Goal: Transaction & Acquisition: Book appointment/travel/reservation

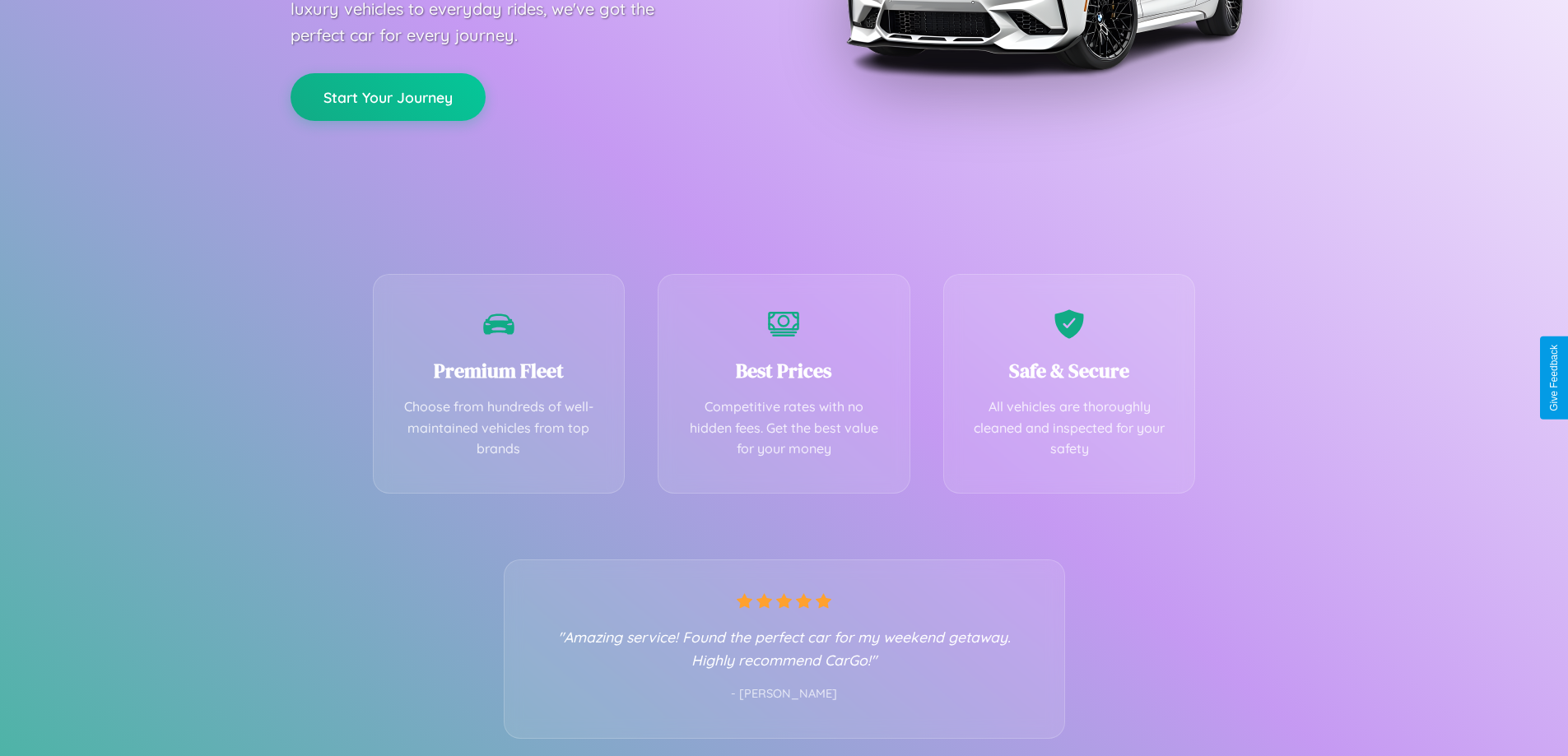
scroll to position [324, 0]
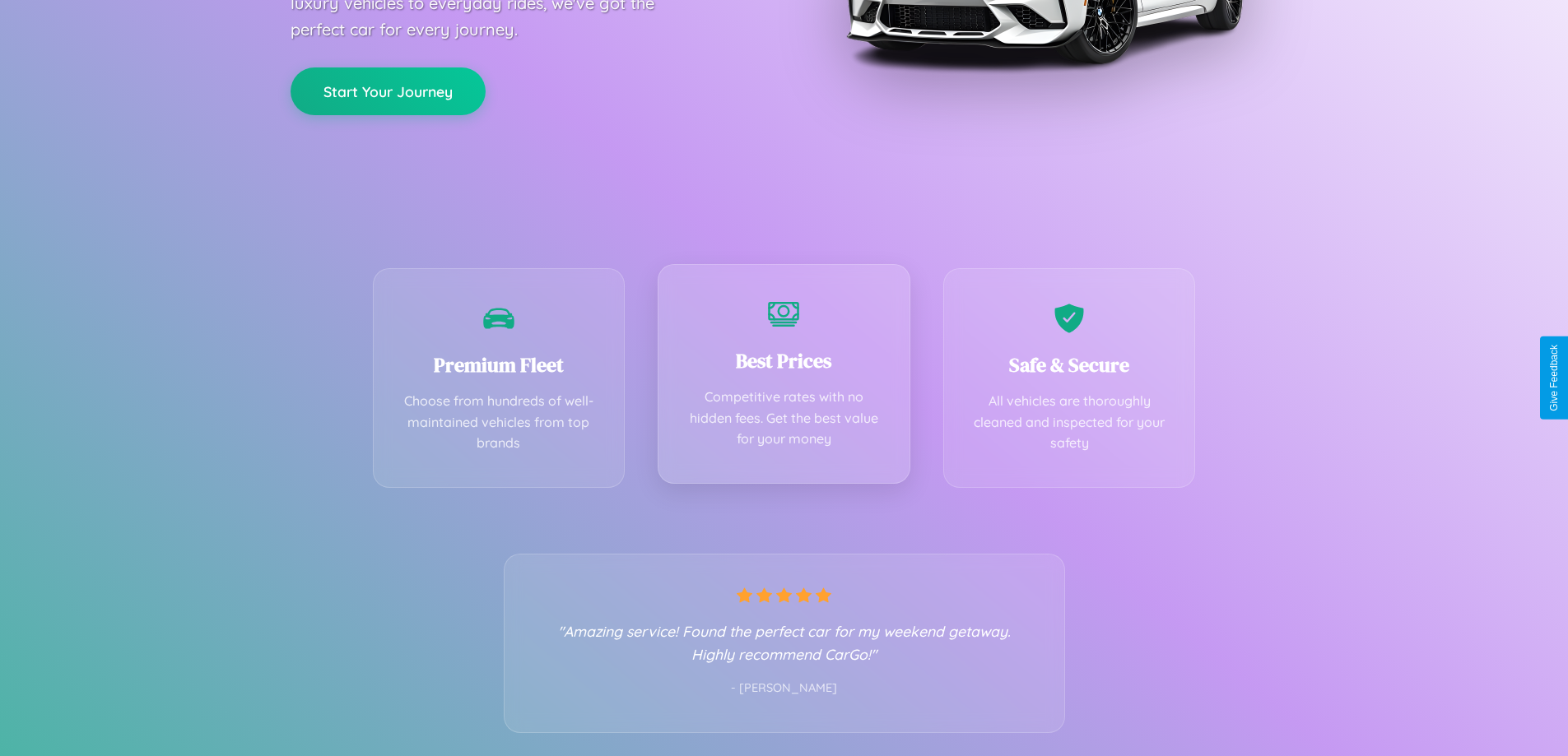
click at [784, 378] on div "Best Prices Competitive rates with no hidden fees. Get the best value for your …" at bounding box center [784, 374] width 253 height 220
click at [388, 90] on button "Start Your Journey" at bounding box center [388, 90] width 195 height 47
click at [388, 89] on button "Start Your Journey" at bounding box center [388, 90] width 195 height 47
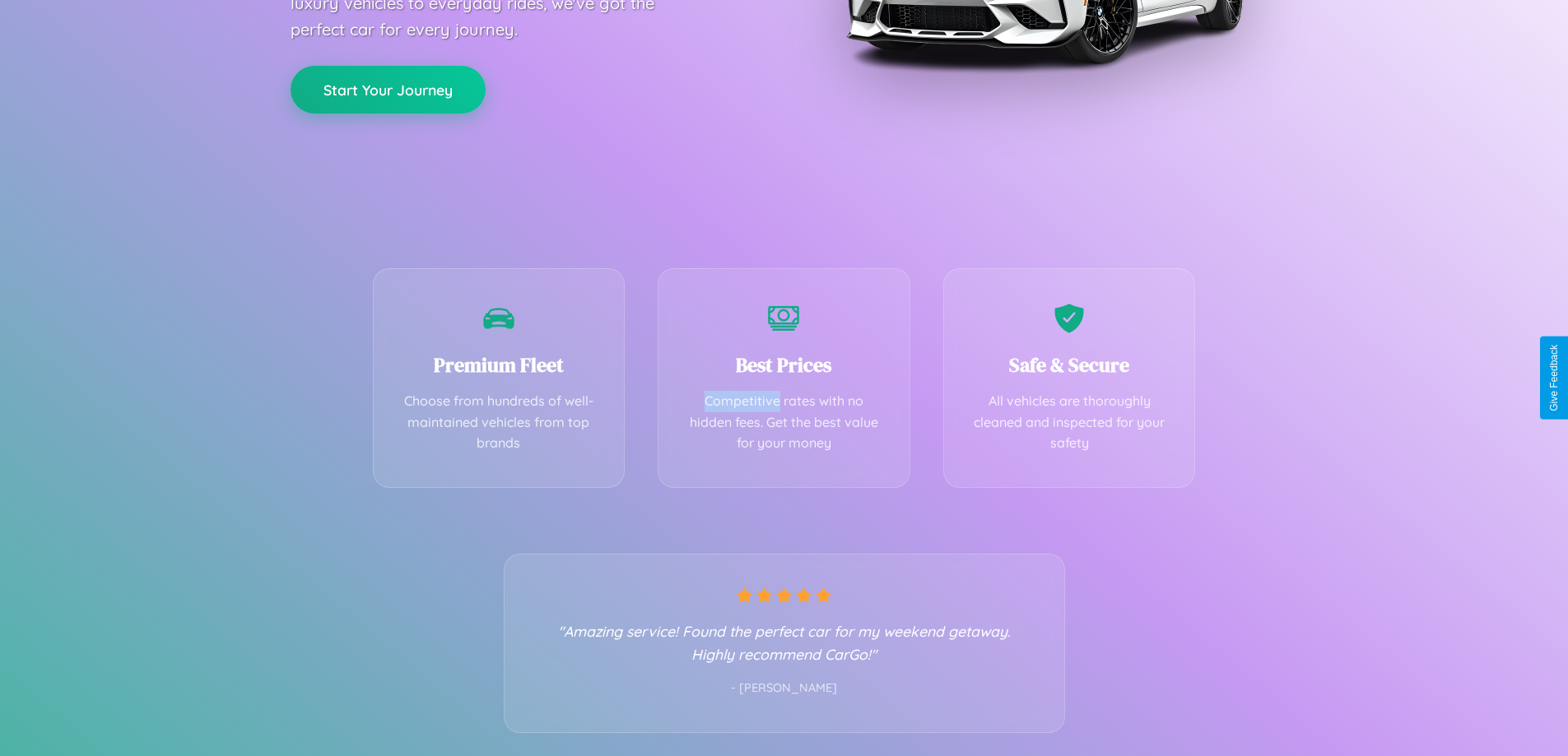
click at [388, 89] on button "Start Your Journey" at bounding box center [388, 90] width 195 height 47
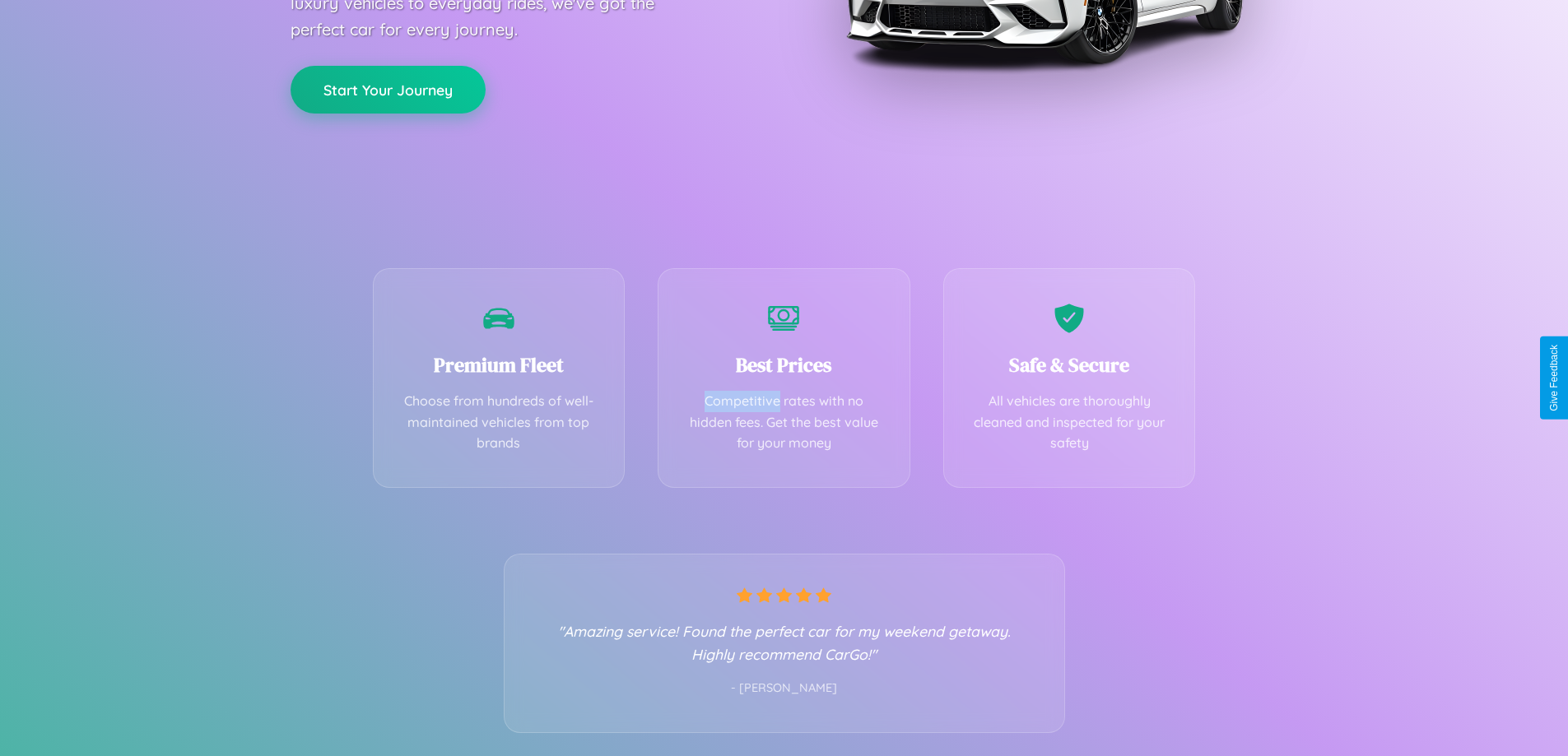
click at [388, 89] on button "Start Your Journey" at bounding box center [388, 90] width 195 height 47
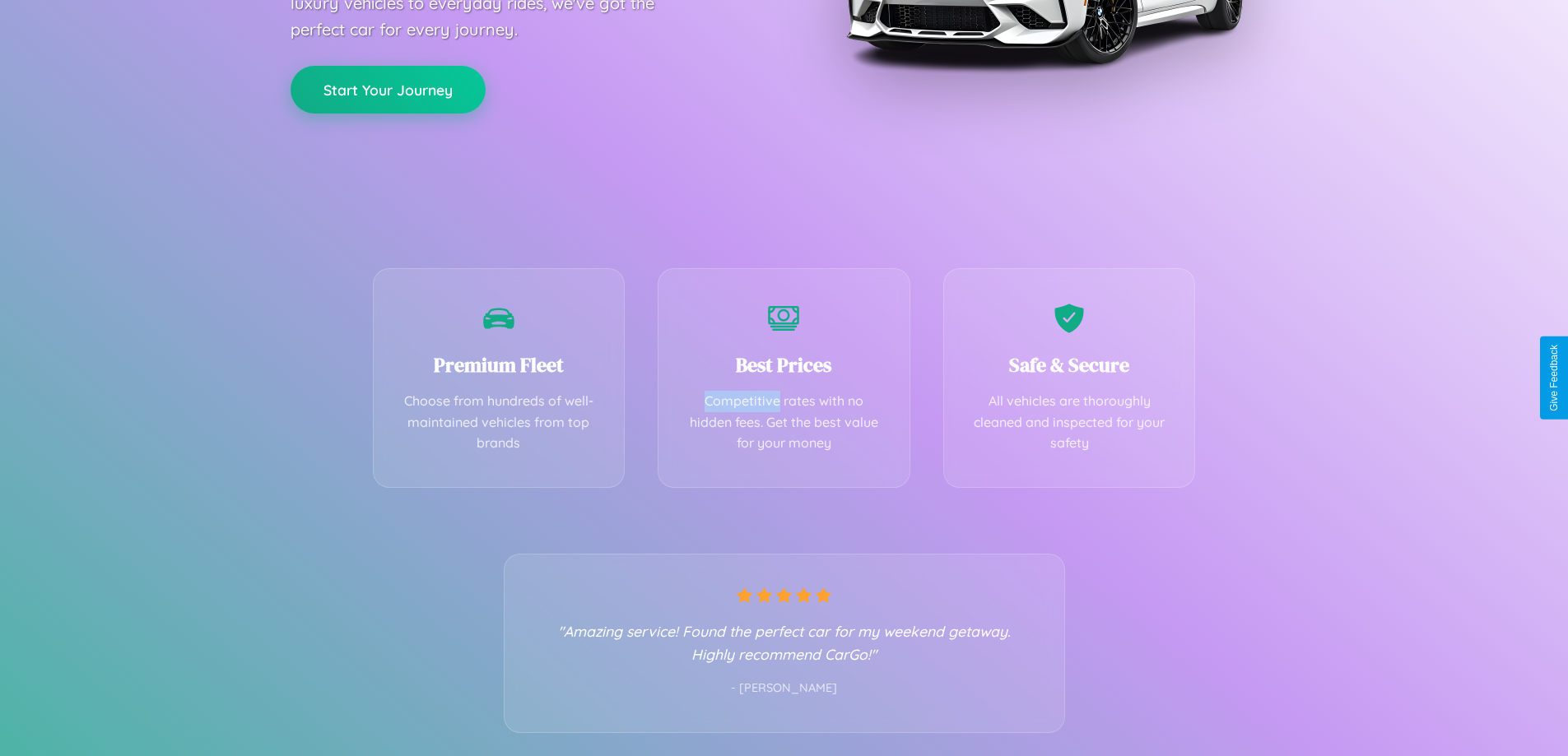
click at [388, 89] on button "Start Your Journey" at bounding box center [388, 90] width 195 height 47
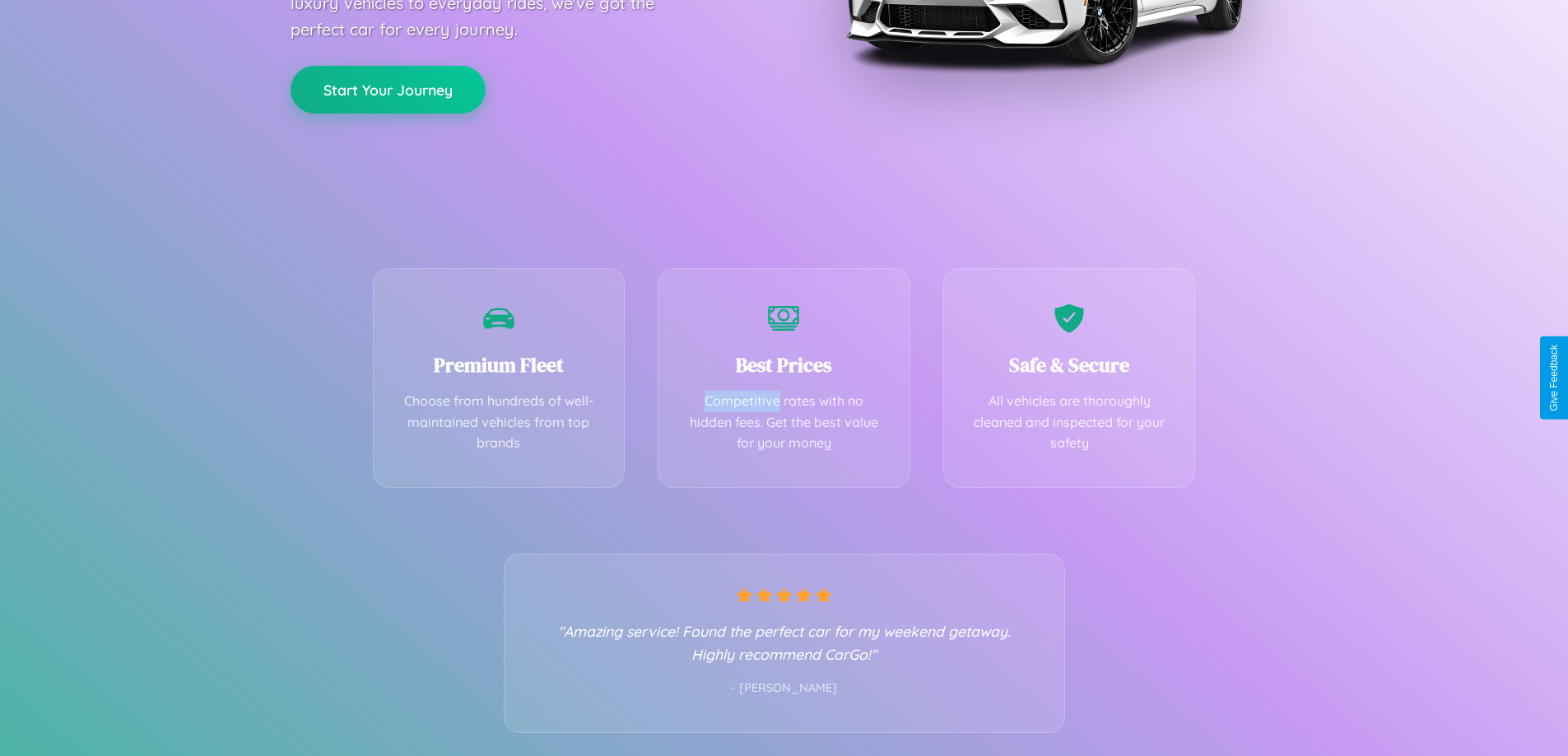
click at [388, 89] on button "Start Your Journey" at bounding box center [388, 90] width 195 height 47
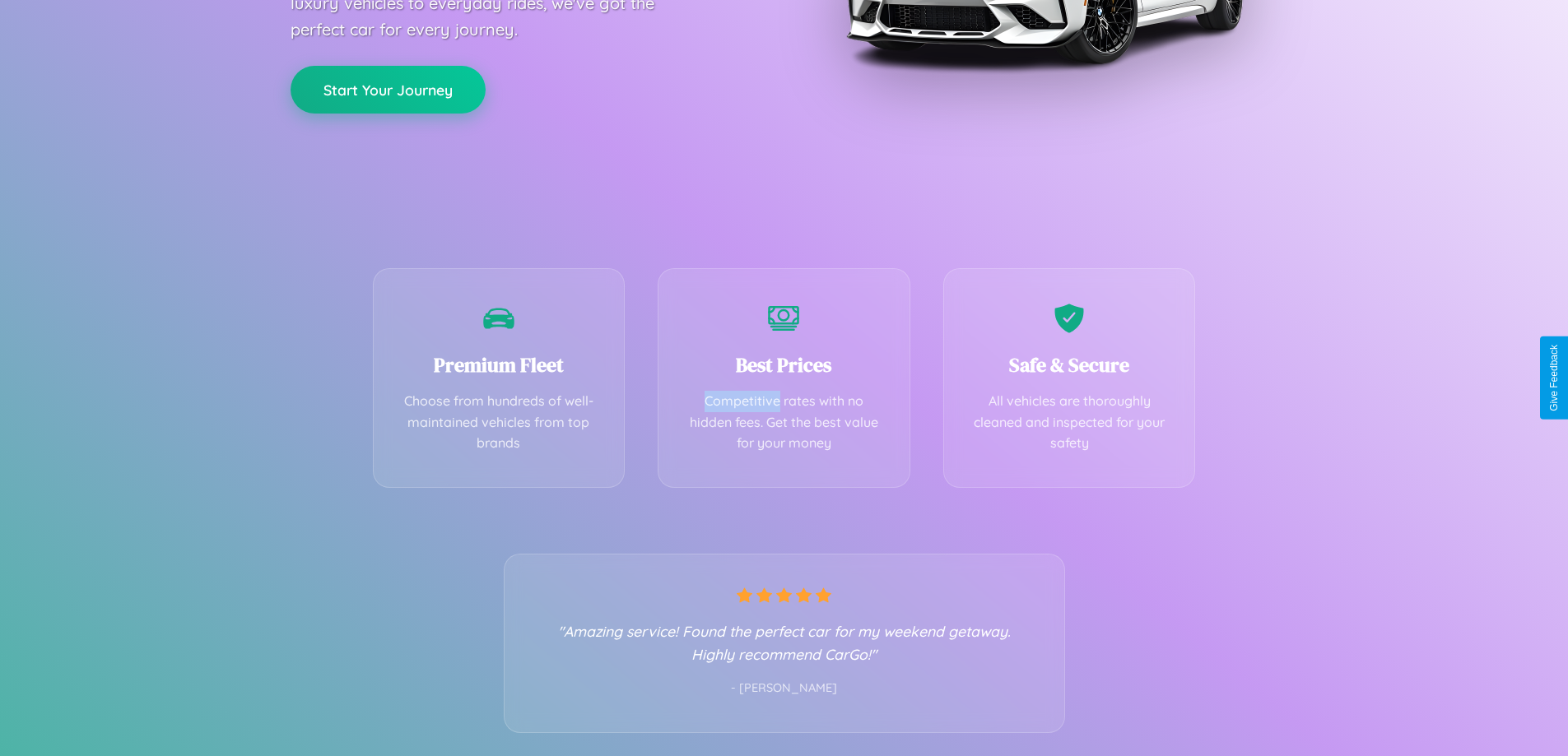
click at [388, 89] on button "Start Your Journey" at bounding box center [388, 90] width 195 height 47
